Goal: Task Accomplishment & Management: Use online tool/utility

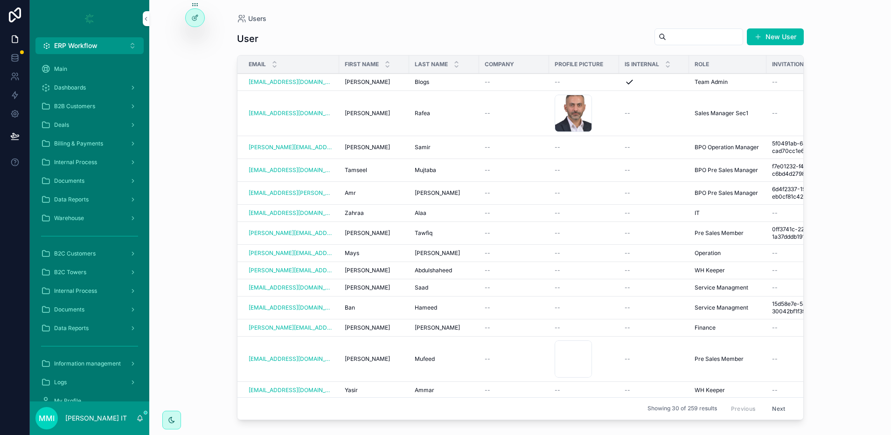
click at [67, 70] on div "Main" at bounding box center [89, 69] width 97 height 15
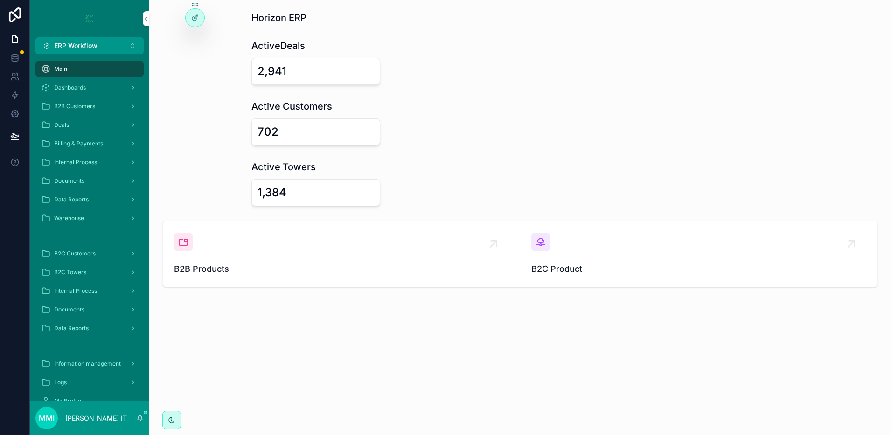
click at [500, 236] on icon "scrollable content" at bounding box center [493, 243] width 15 height 15
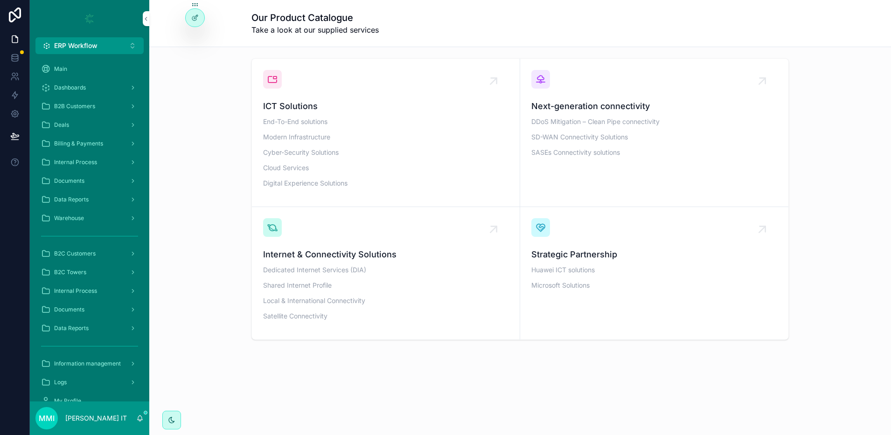
click at [496, 78] on icon "scrollable content" at bounding box center [493, 81] width 6 height 6
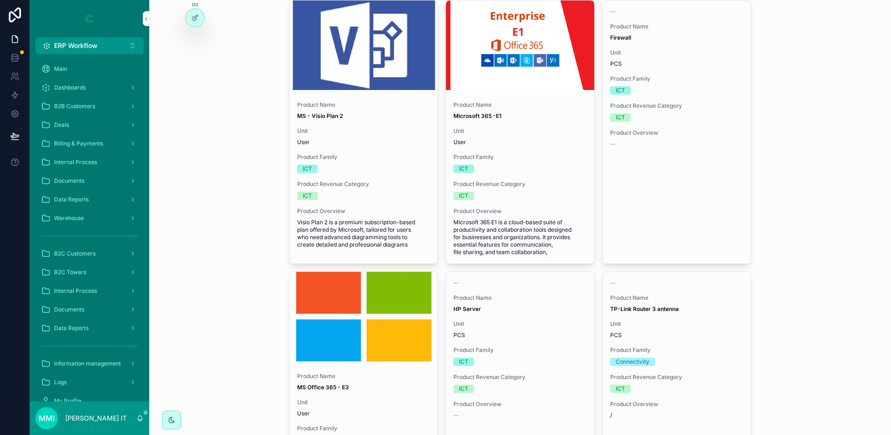
scroll to position [525, 0]
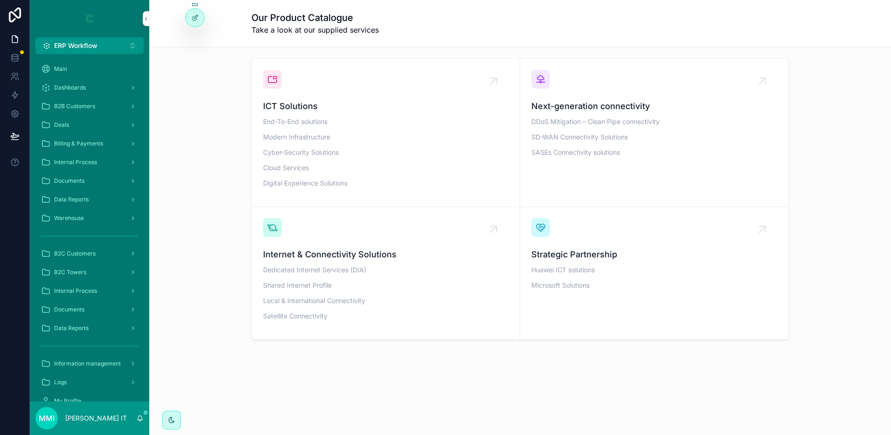
click at [499, 222] on icon "scrollable content" at bounding box center [493, 229] width 15 height 15
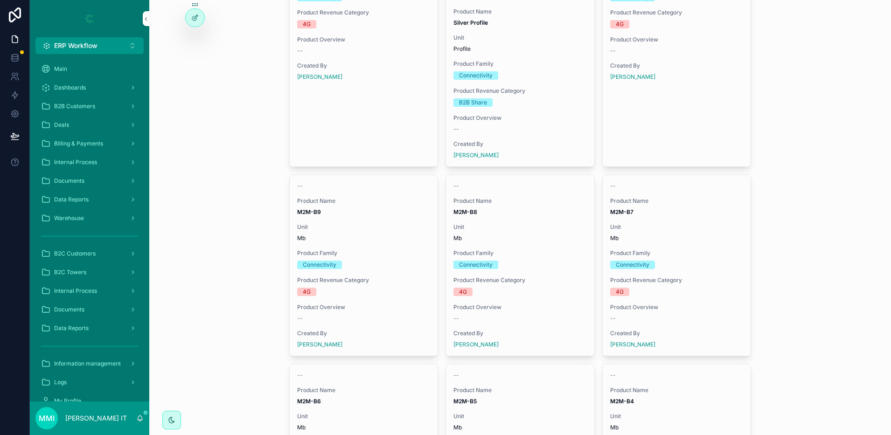
scroll to position [700, 0]
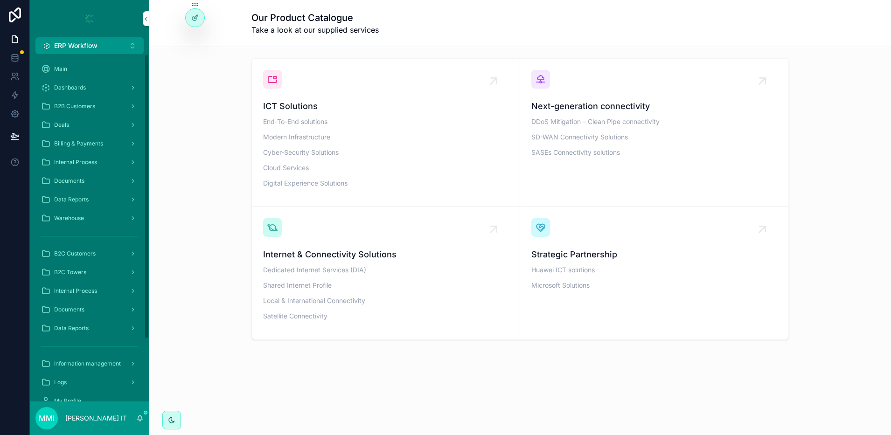
click at [74, 85] on span "Dashboards" at bounding box center [70, 87] width 32 height 7
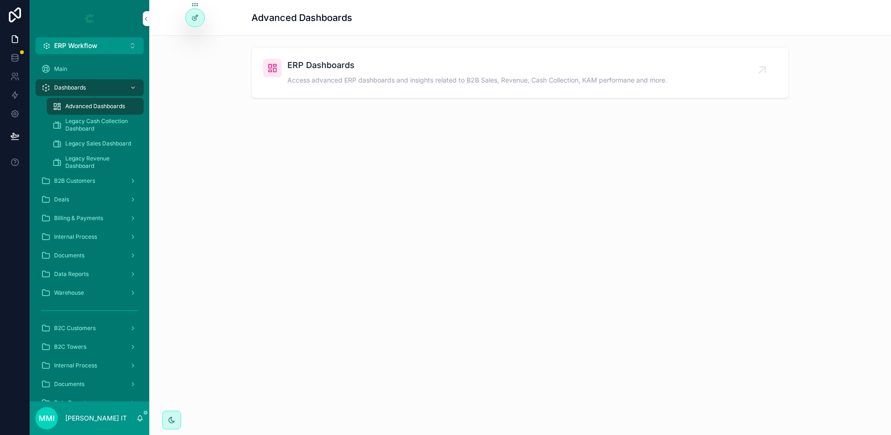
click at [770, 64] on icon "scrollable content" at bounding box center [762, 70] width 15 height 15
click at [19, 36] on icon at bounding box center [14, 39] width 9 height 9
click at [55, 67] on span "Main" at bounding box center [60, 68] width 13 height 7
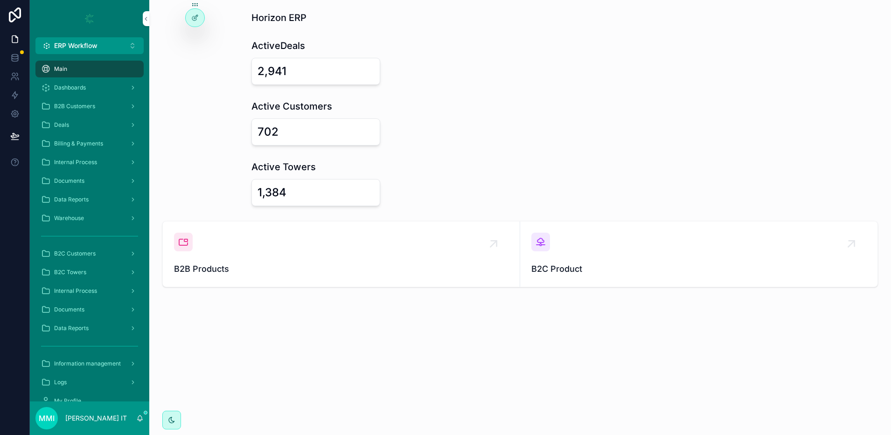
click at [73, 88] on span "Dashboards" at bounding box center [70, 87] width 32 height 7
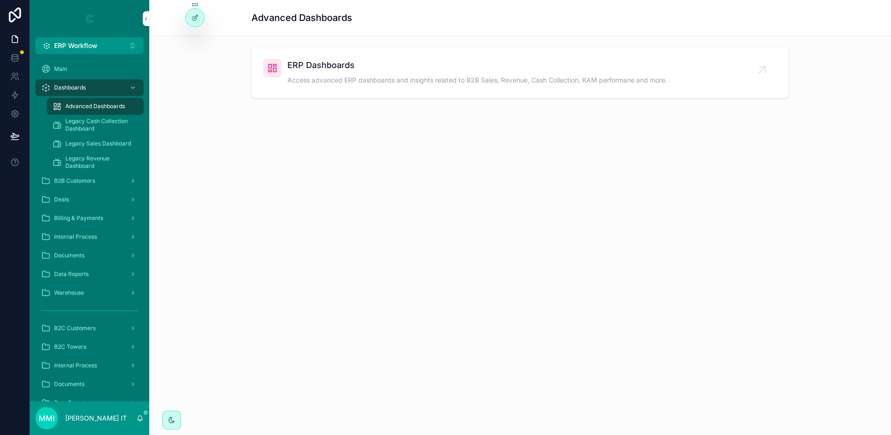
click at [82, 199] on div "Deals" at bounding box center [89, 199] width 97 height 15
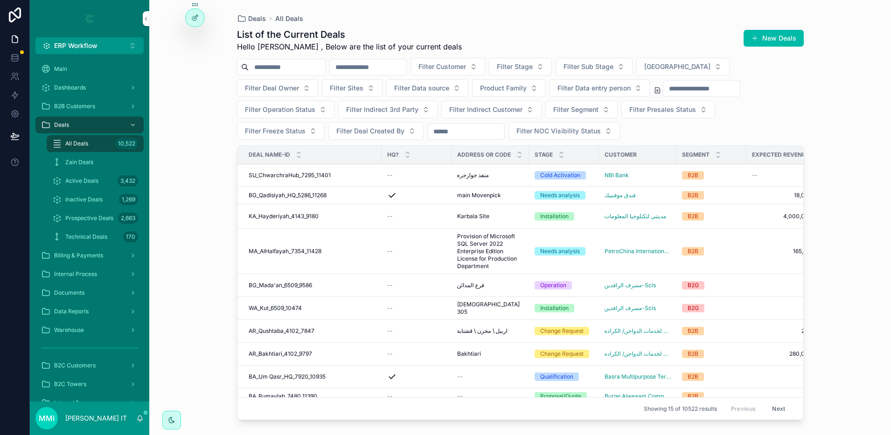
click at [293, 175] on span "SU_ChwarchraHub_7295_11401" at bounding box center [290, 175] width 82 height 7
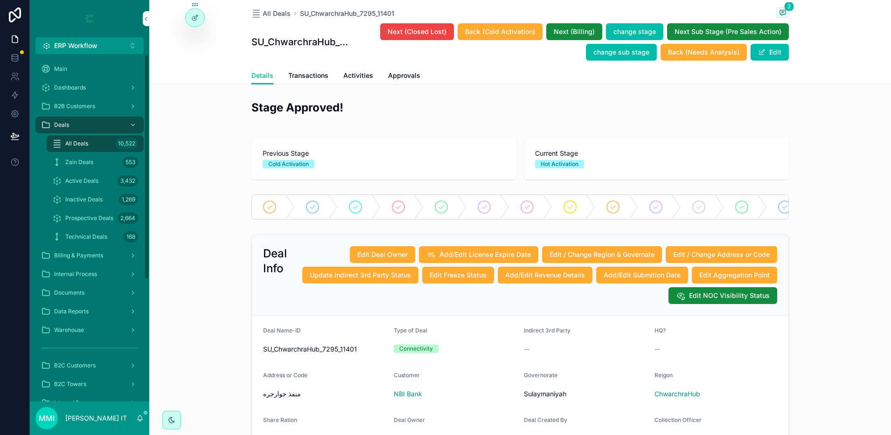
click at [96, 142] on div "All Deals 10,522" at bounding box center [95, 143] width 86 height 15
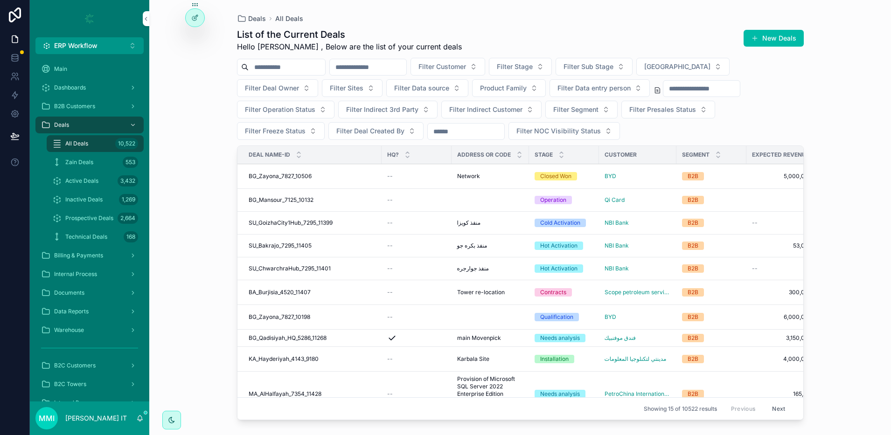
click at [533, 67] on span "Filter Stage" at bounding box center [515, 66] width 36 height 9
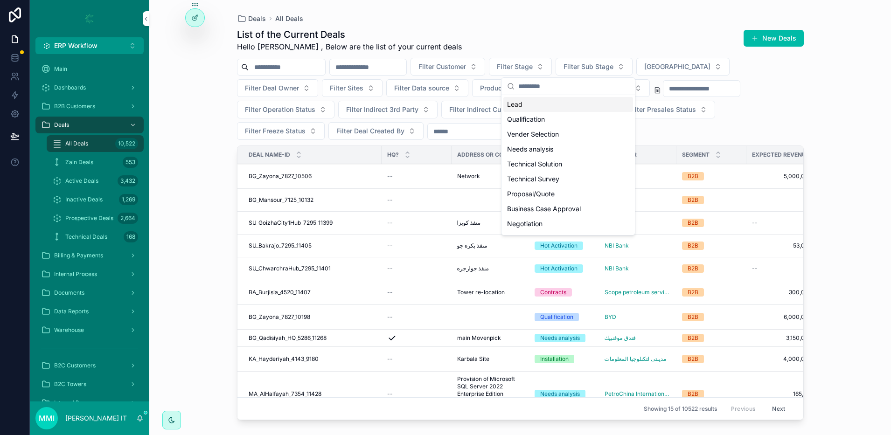
click at [527, 105] on div "Lead" at bounding box center [568, 104] width 130 height 15
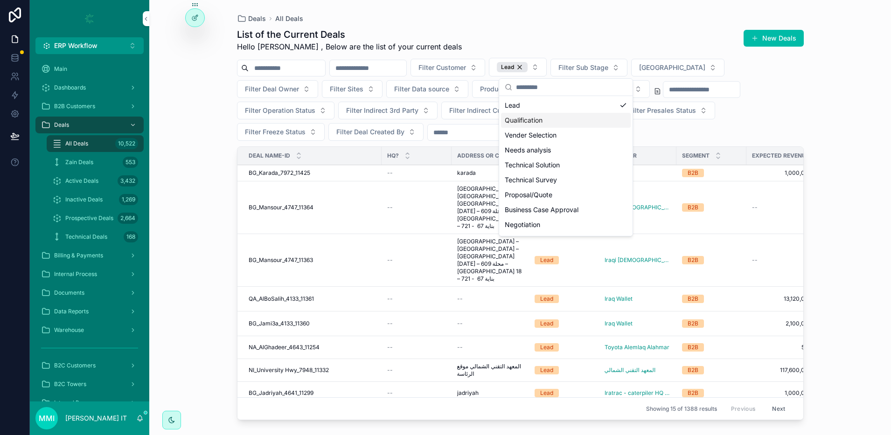
click at [182, 182] on div "Deals All Deals List of the Current Deals Hello [PERSON_NAME] , Below are the l…" at bounding box center [520, 217] width 742 height 435
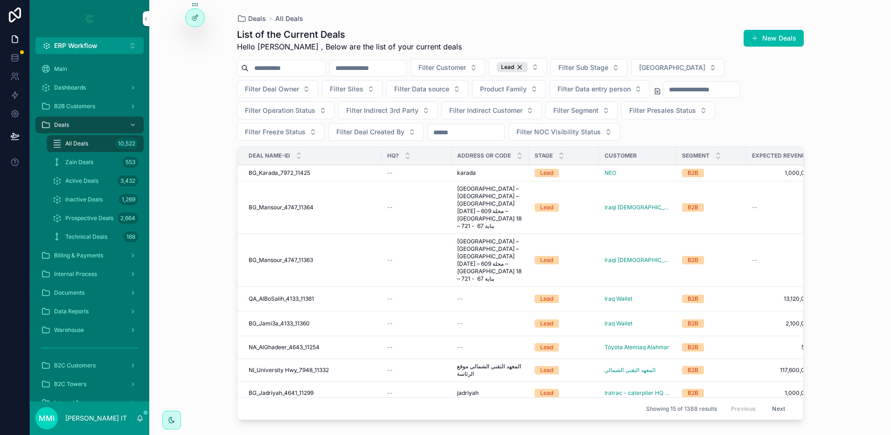
click at [268, 204] on span "BG_Mansour_4747_11364" at bounding box center [281, 207] width 65 height 7
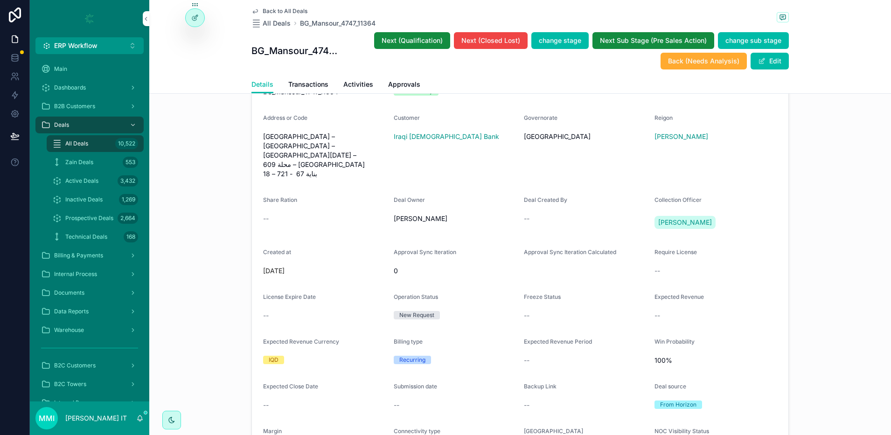
scroll to position [292, 0]
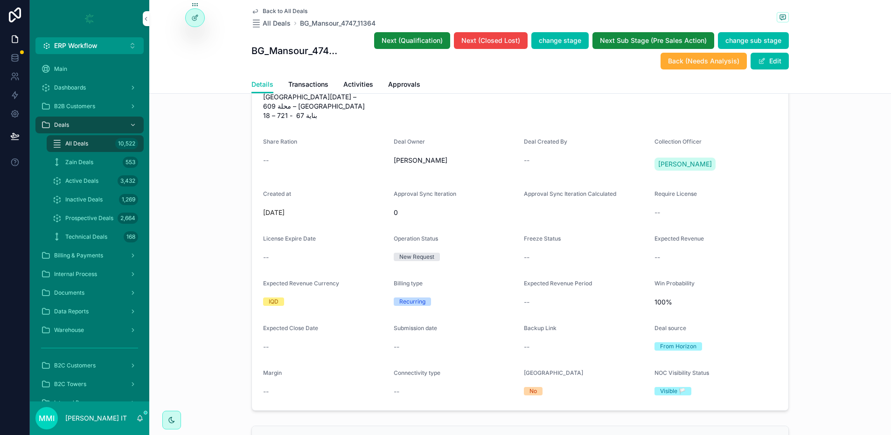
drag, startPoint x: 463, startPoint y: 140, endPoint x: 388, endPoint y: 137, distance: 75.2
click at [388, 137] on form "Deal Name-ID BG_Mansour_4747_11364 Type of Deal Connectivity Indirect 3rd Party…" at bounding box center [520, 205] width 536 height 410
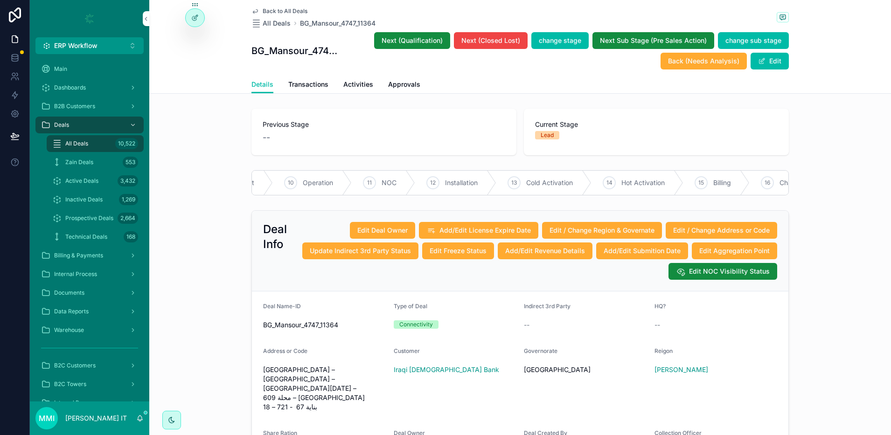
scroll to position [0, 753]
